Goal: Check status

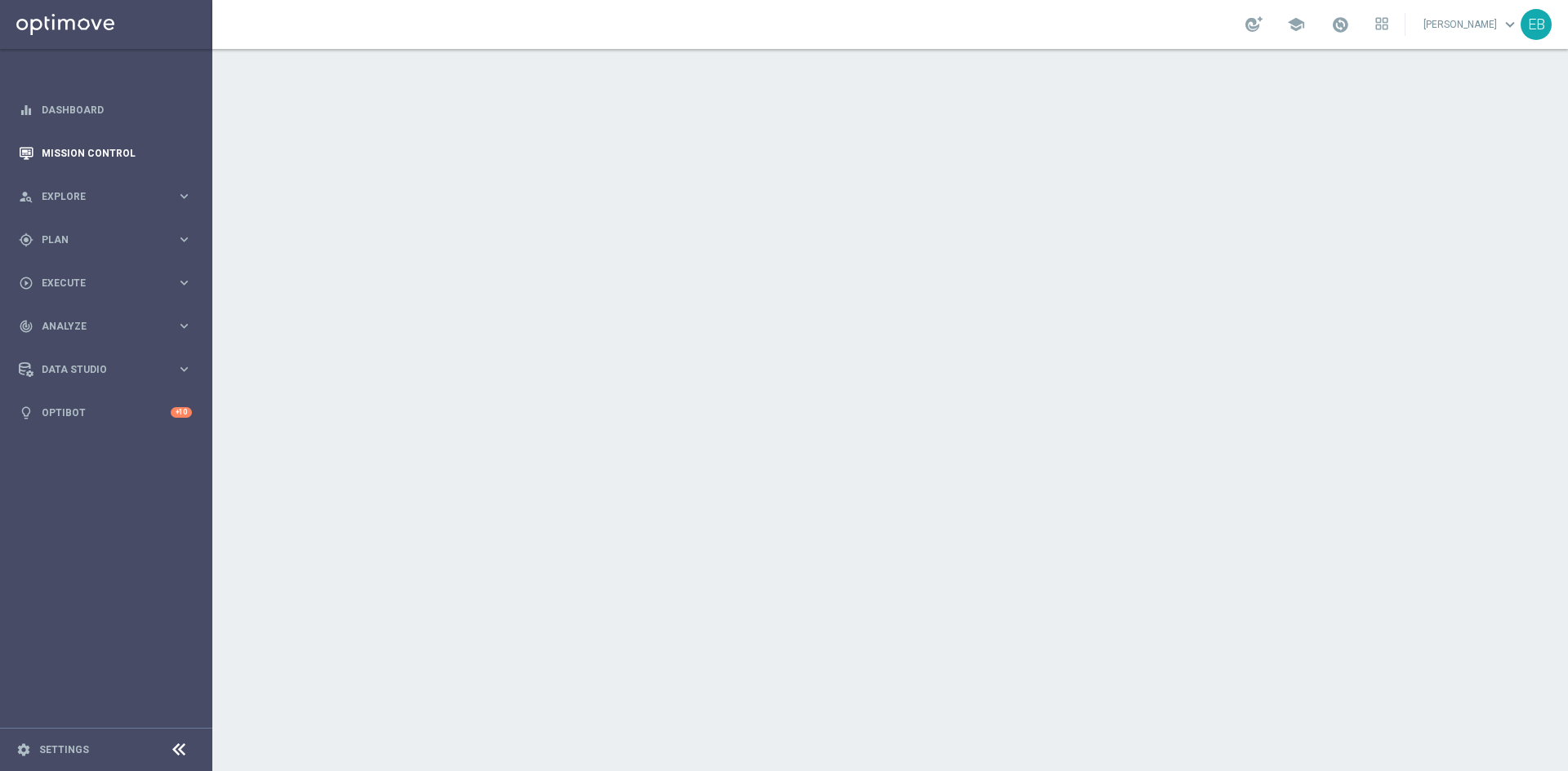
click at [36, 153] on div "Mission Control" at bounding box center [106, 153] width 173 height 43
click at [100, 161] on link "Mission Control" at bounding box center [117, 153] width 150 height 43
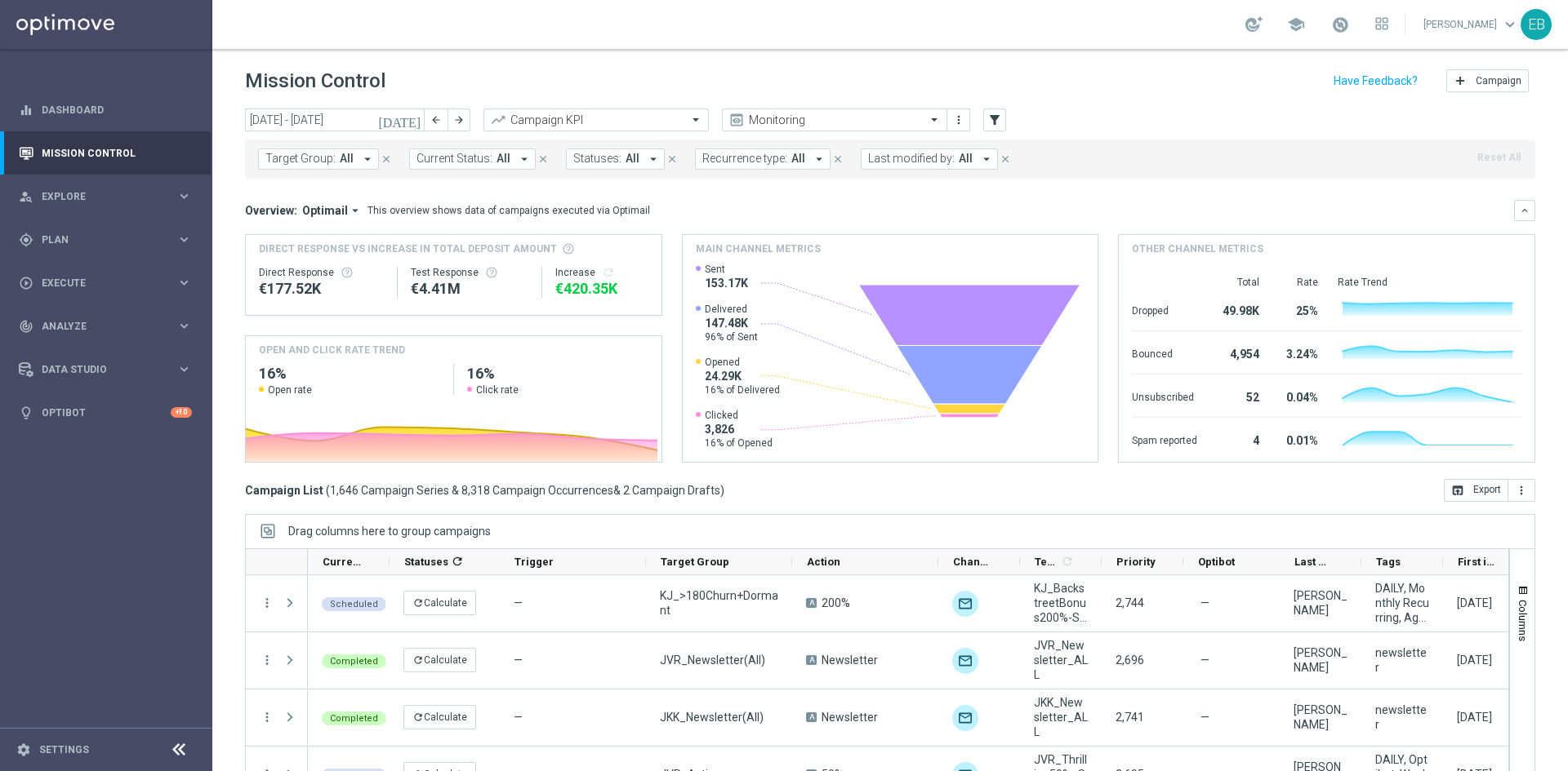
click at [305, 158] on span "Target Group:" at bounding box center [301, 159] width 70 height 13
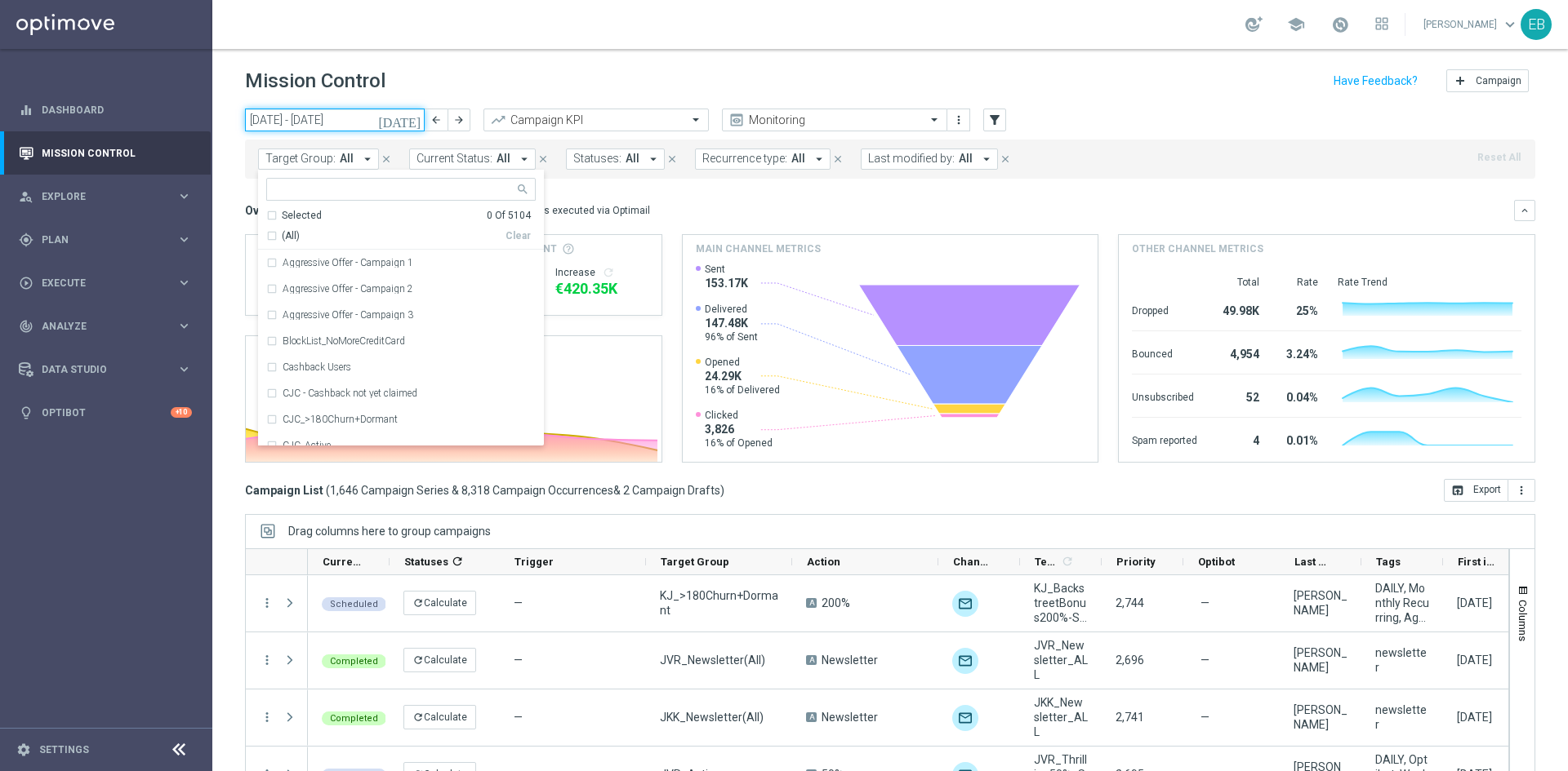
click at [346, 115] on input "[DATE] - [DATE]" at bounding box center [334, 120] width 180 height 23
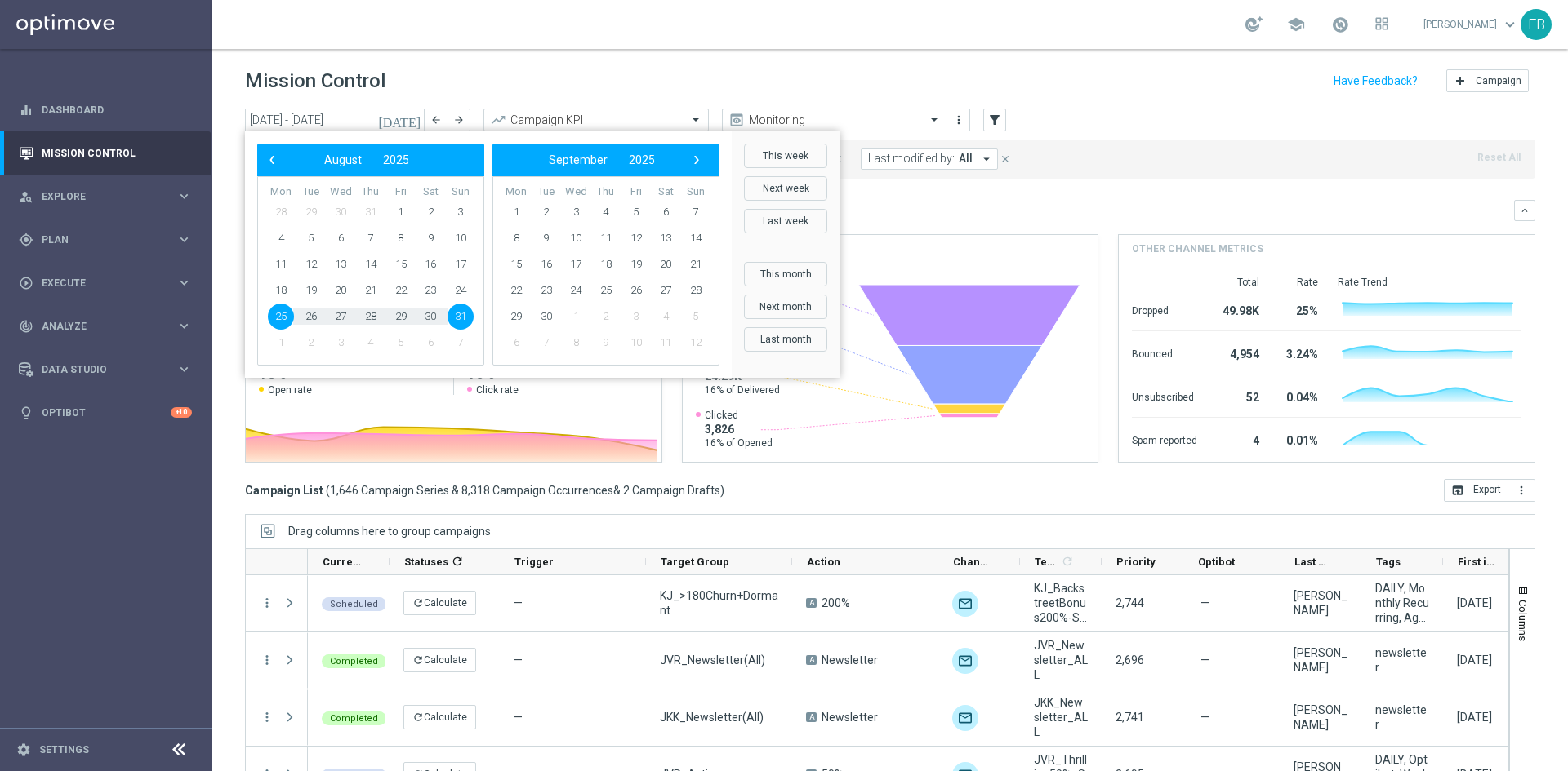
click at [461, 311] on span "31" at bounding box center [460, 316] width 26 height 26
type input "[DATE] - [DATE]"
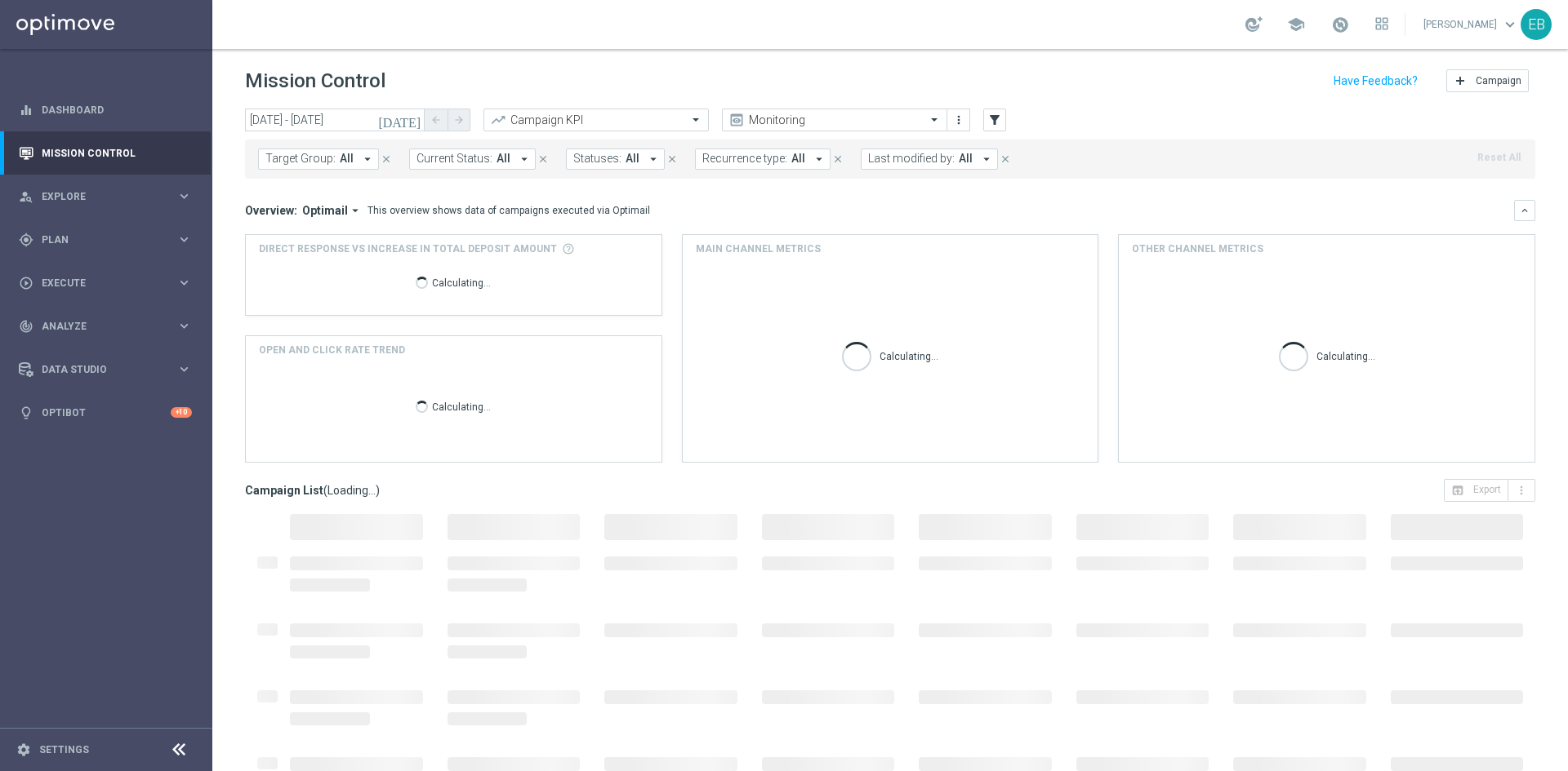
click at [625, 157] on span "All" at bounding box center [632, 159] width 13 height 13
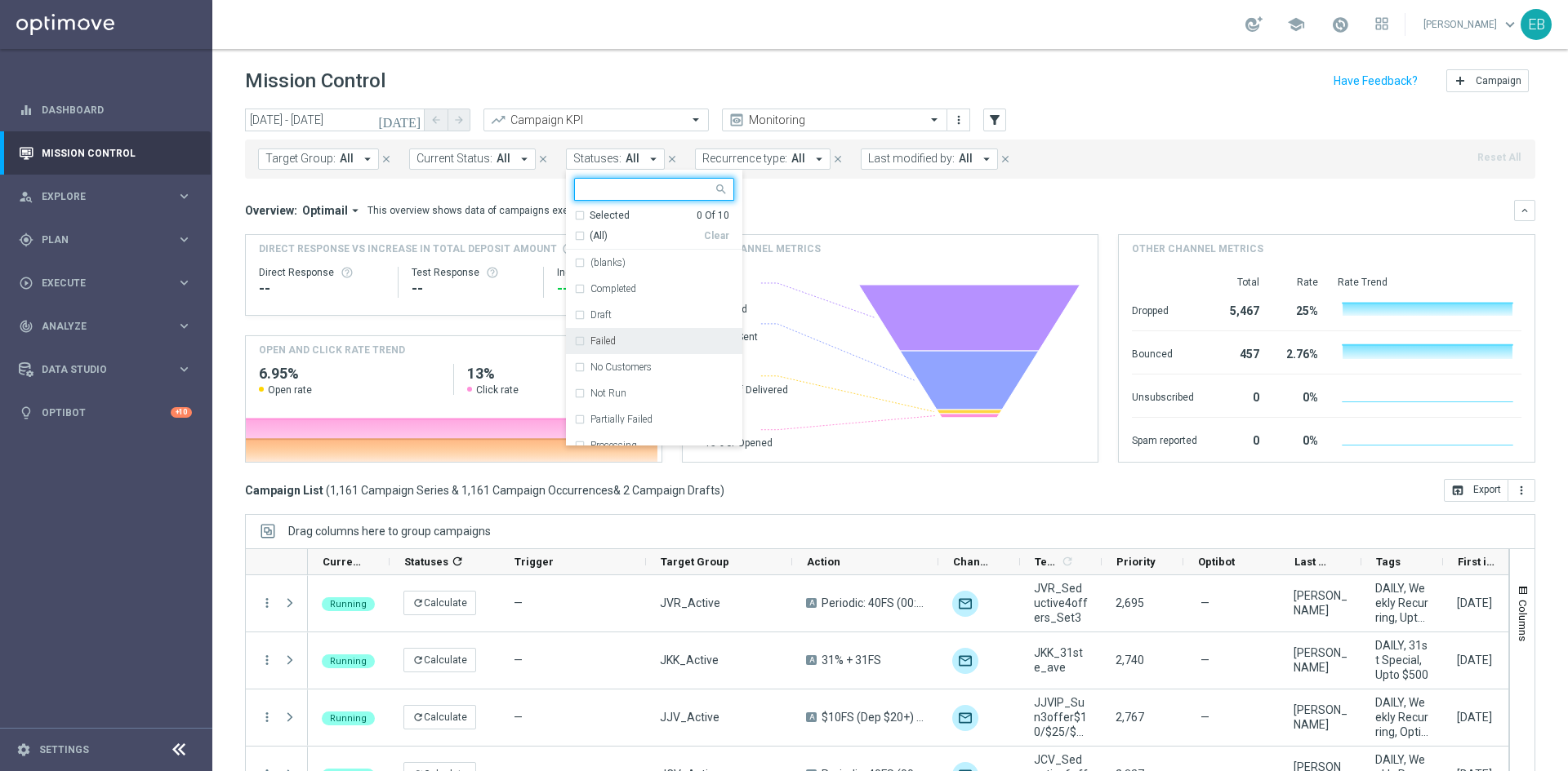
click at [604, 331] on div "Failed" at bounding box center [654, 341] width 160 height 26
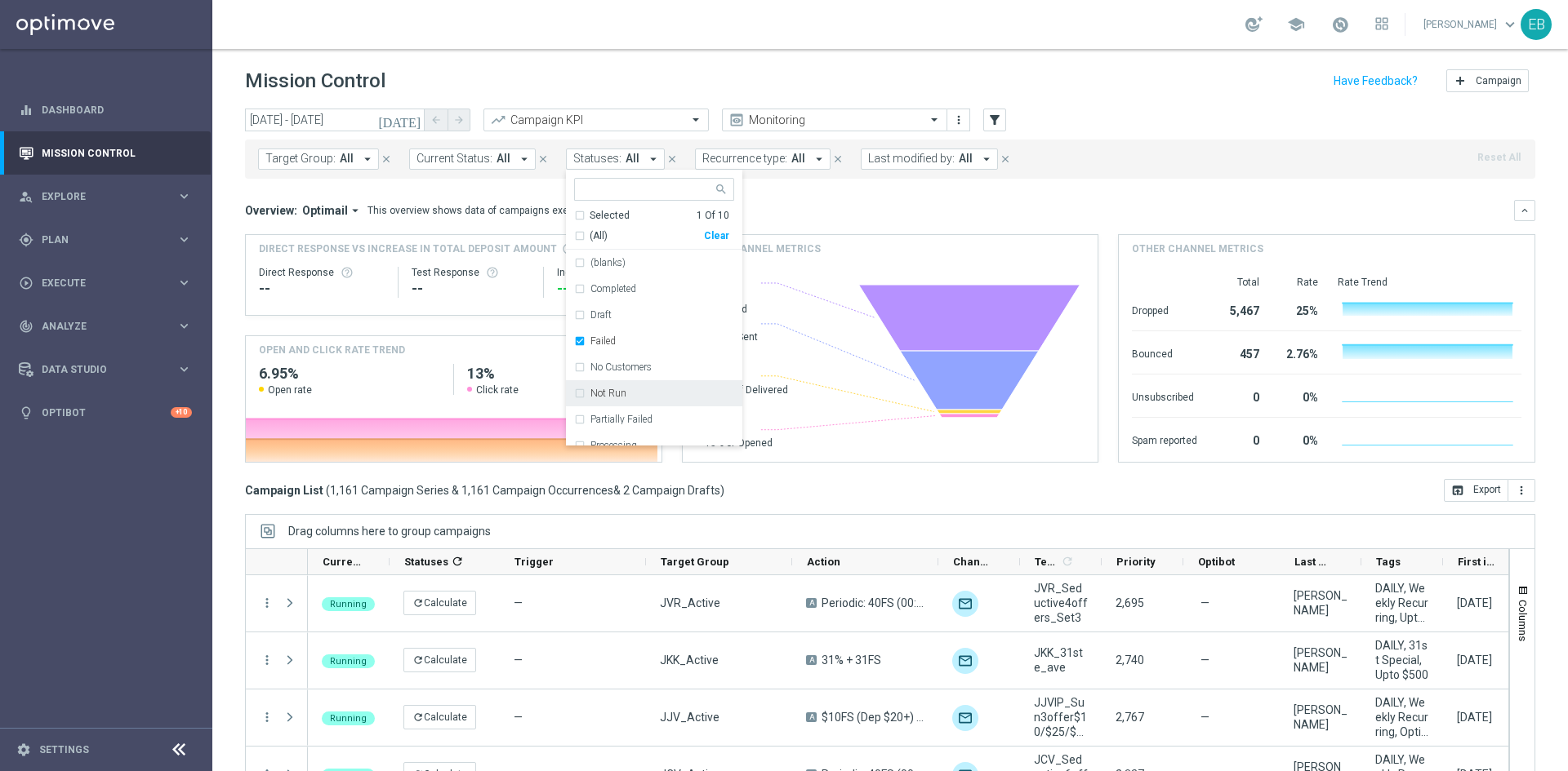
click at [667, 393] on div "Not Run" at bounding box center [662, 394] width 144 height 10
click at [661, 424] on div "Partially Failed" at bounding box center [662, 420] width 144 height 10
click at [1057, 211] on div "Overview: Optimail arrow_drop_down This overview shows data of campaigns execut…" at bounding box center [879, 210] width 1269 height 14
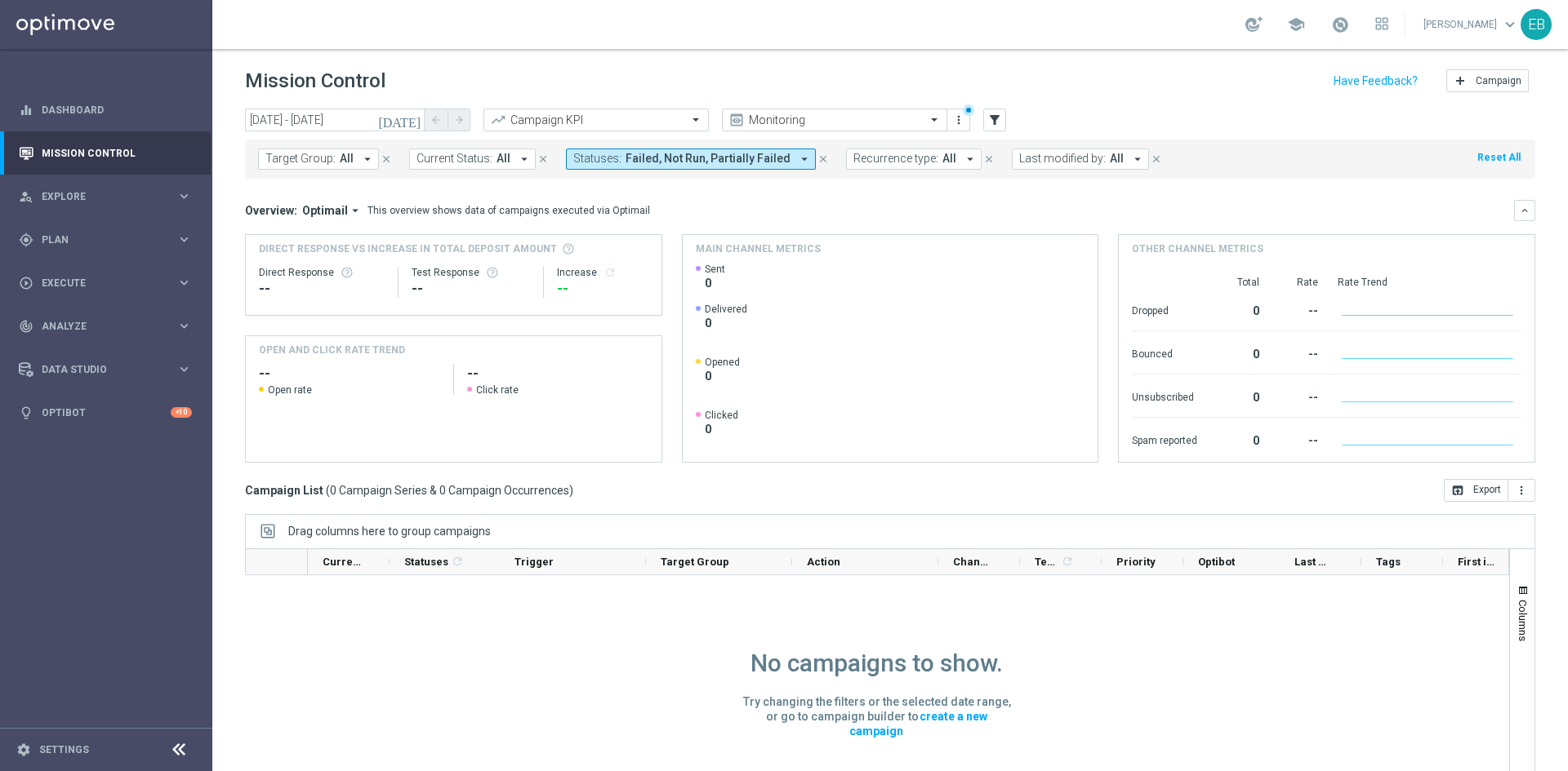
click at [818, 159] on icon "close" at bounding box center [823, 159] width 12 height 12
